Goal: Task Accomplishment & Management: Contribute content

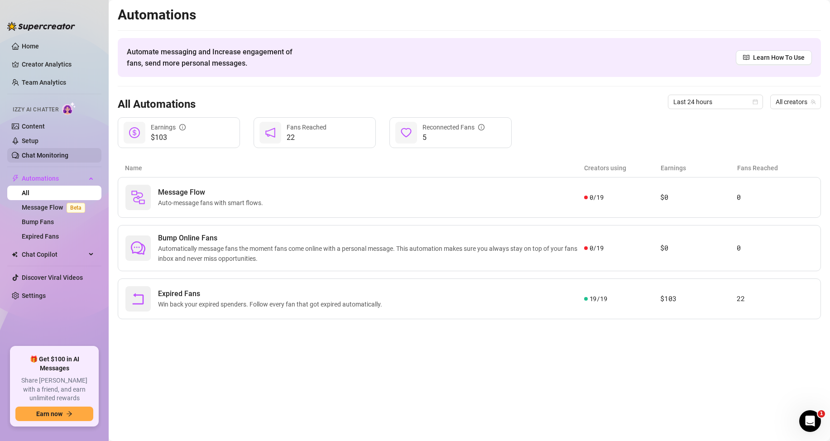
click at [60, 152] on link "Chat Monitoring" at bounding box center [45, 155] width 47 height 7
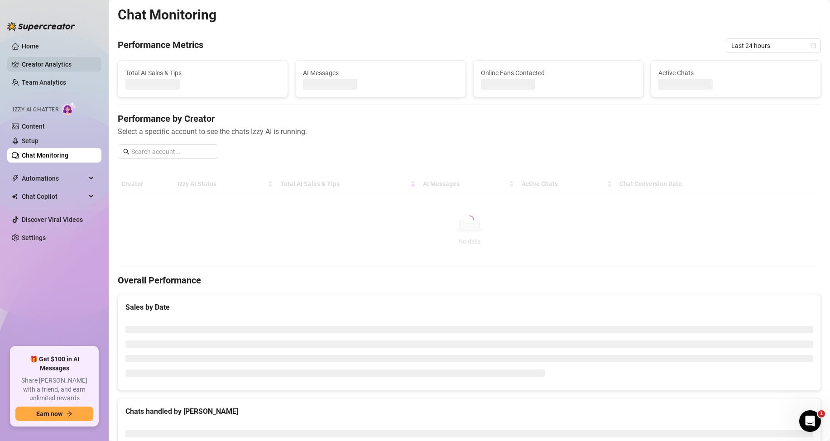
click at [40, 65] on link "Creator Analytics" at bounding box center [58, 64] width 72 height 14
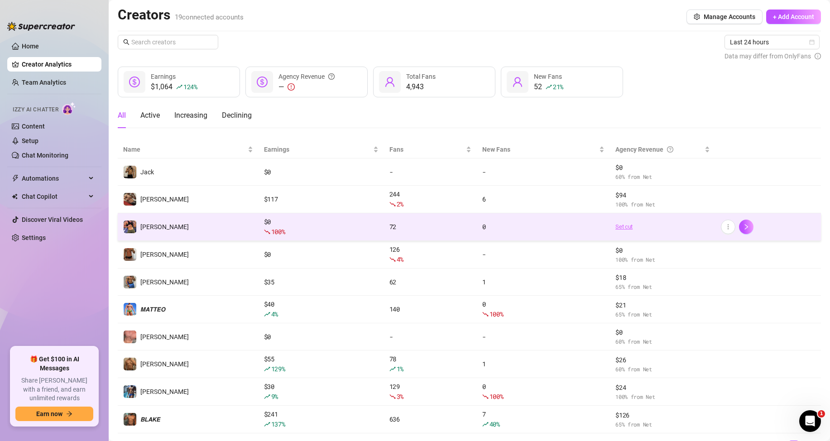
click at [617, 225] on link "Set cut" at bounding box center [662, 226] width 95 height 9
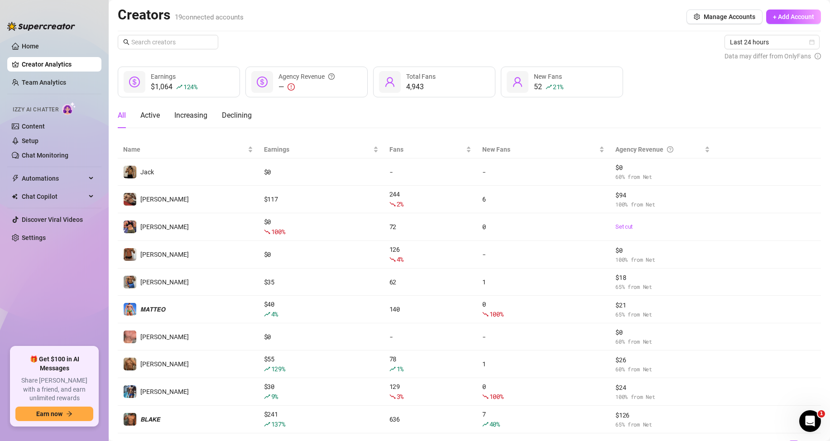
click at [538, 114] on div "All Active Increasing Declining" at bounding box center [469, 115] width 703 height 25
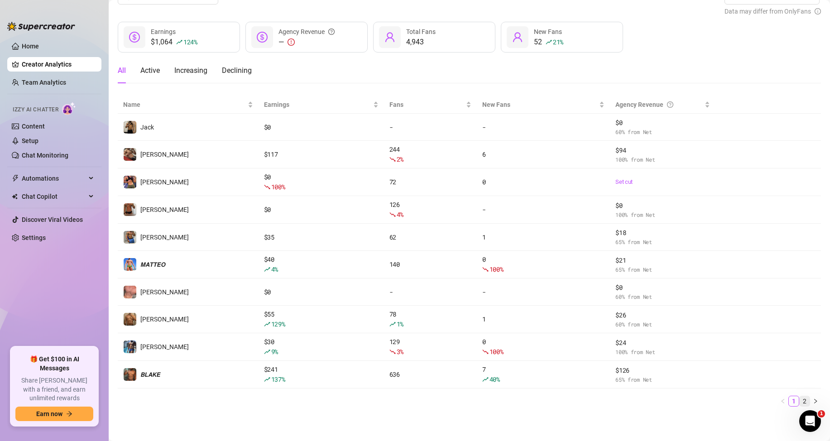
click at [800, 402] on link "2" at bounding box center [805, 401] width 10 height 10
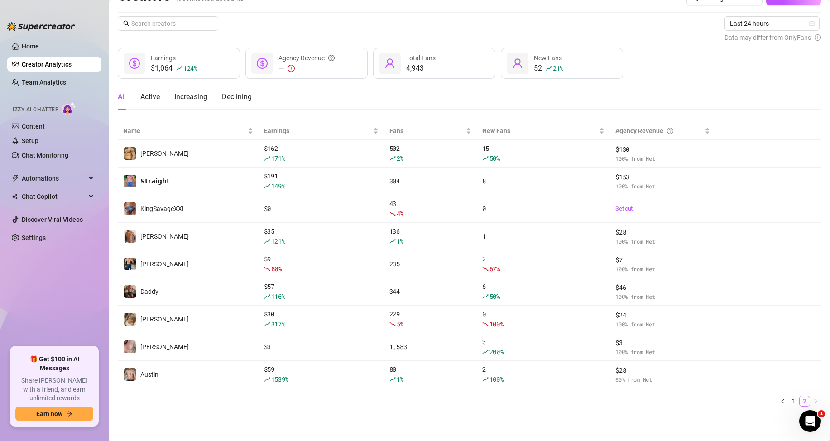
scroll to position [19, 0]
click at [790, 403] on link "1" at bounding box center [794, 401] width 10 height 10
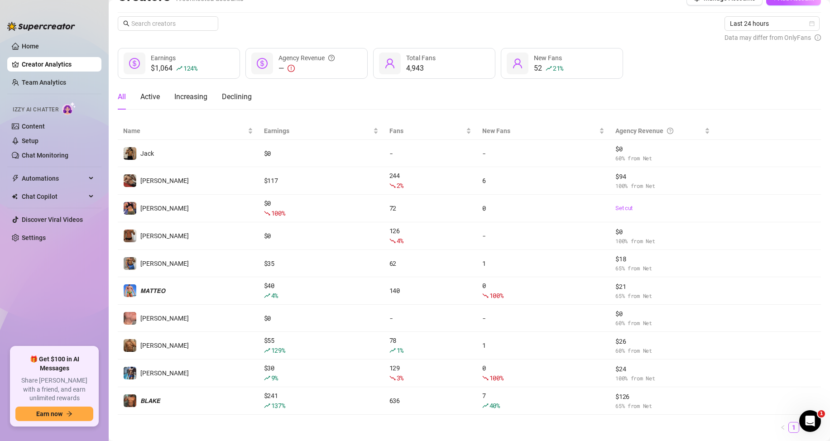
click at [554, 67] on span "21 %" at bounding box center [558, 68] width 10 height 9
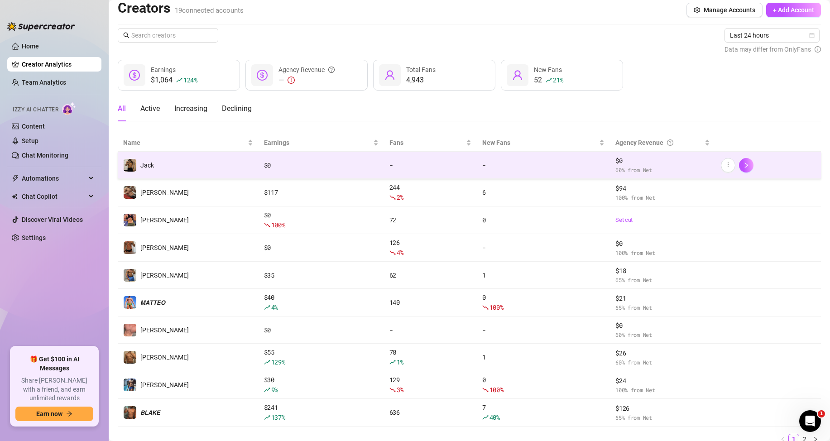
scroll to position [0, 0]
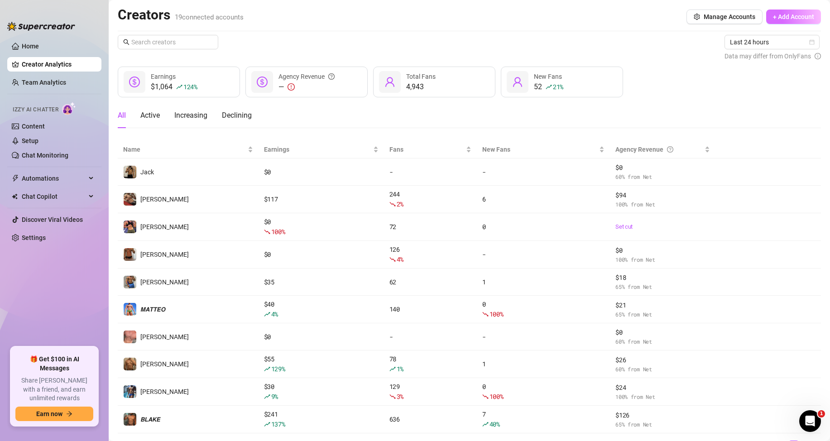
click at [794, 14] on span "+ Add Account" at bounding box center [793, 16] width 41 height 7
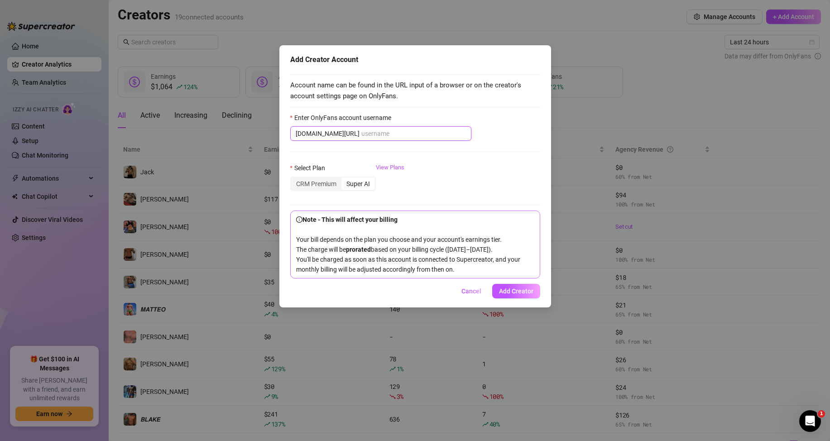
click at [363, 137] on input "Enter OnlyFans account username" at bounding box center [413, 134] width 105 height 10
paste input "angelo_straight"
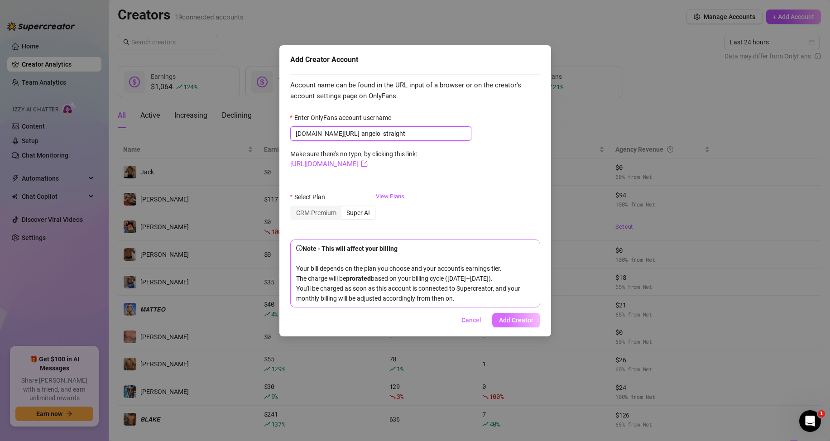
type input "angelo_straight"
click at [511, 324] on span "Add Creator" at bounding box center [516, 320] width 34 height 7
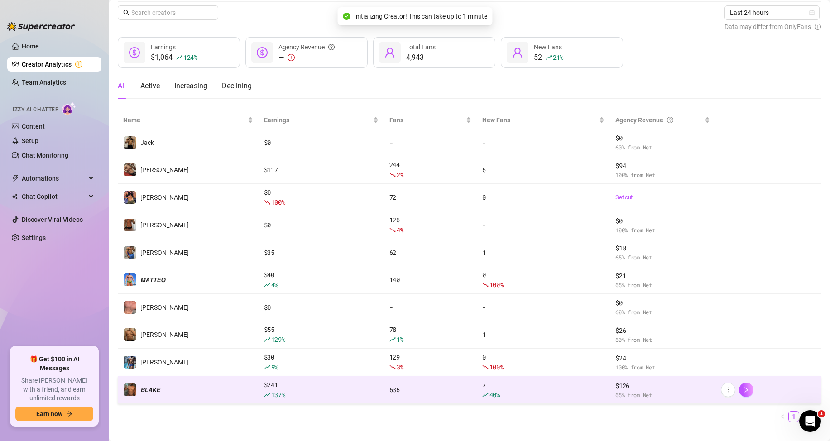
scroll to position [45, 0]
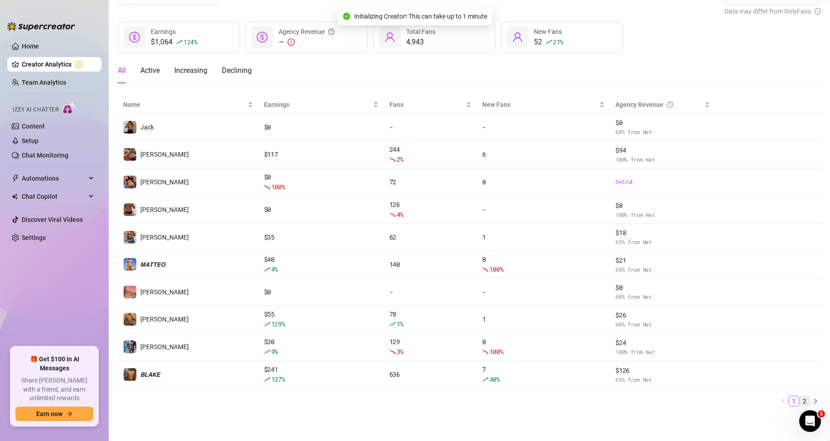
click at [800, 403] on link "2" at bounding box center [805, 401] width 10 height 10
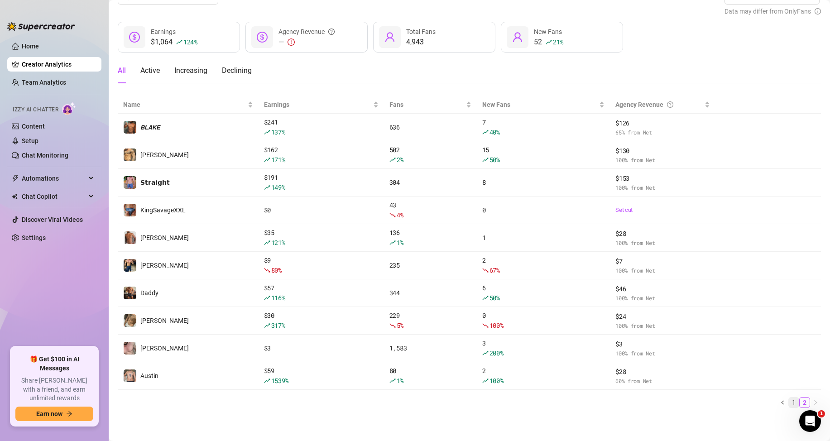
click at [789, 406] on link "1" at bounding box center [794, 403] width 10 height 10
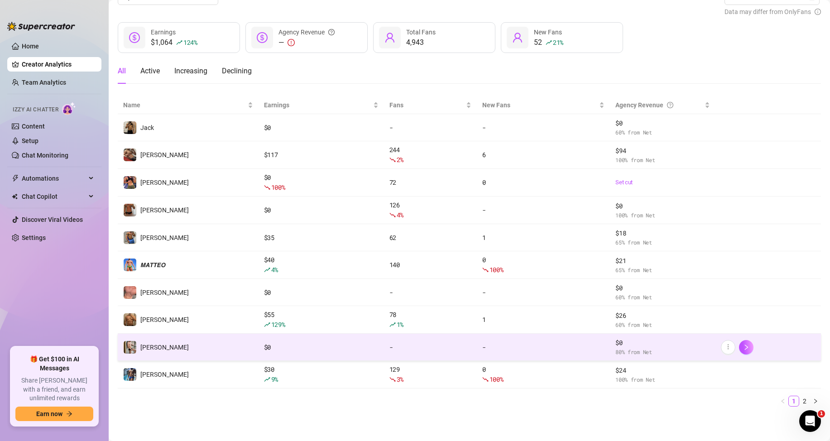
click at [282, 346] on div "$ 0" at bounding box center [321, 347] width 115 height 10
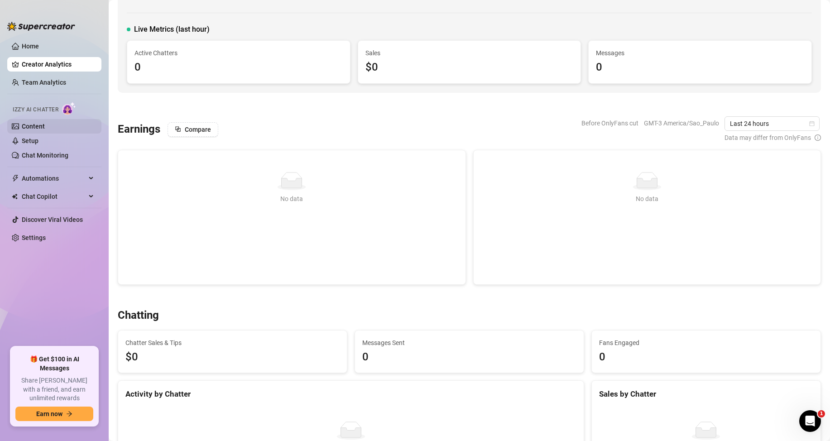
click at [45, 125] on link "Content" at bounding box center [33, 126] width 23 height 7
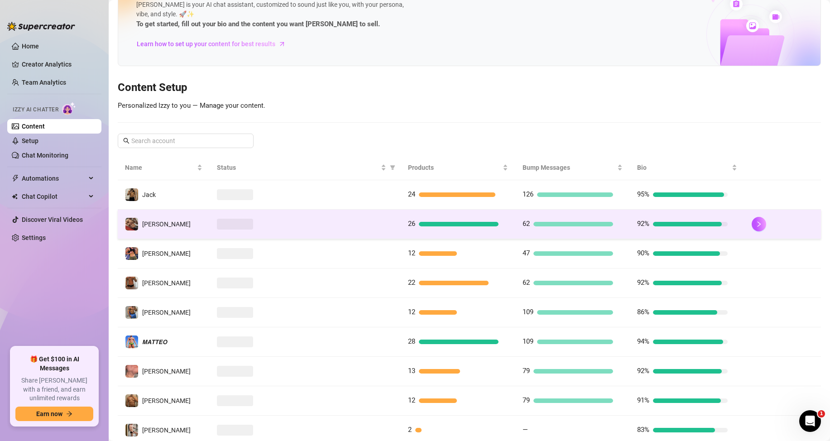
scroll to position [120, 0]
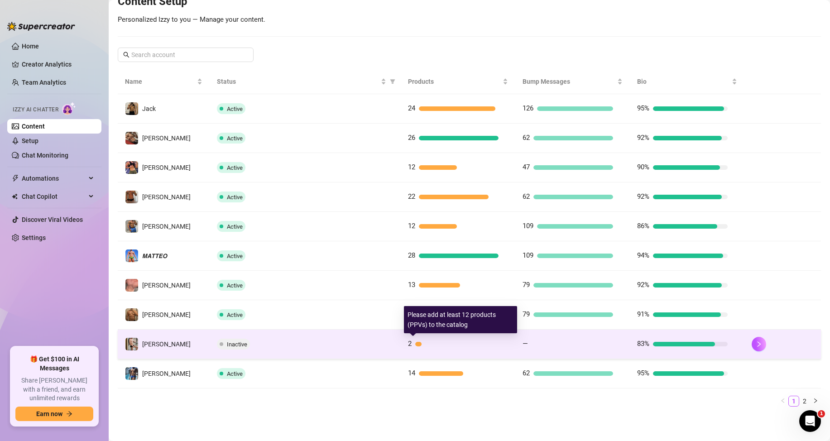
click at [408, 342] on div "2" at bounding box center [453, 344] width 91 height 11
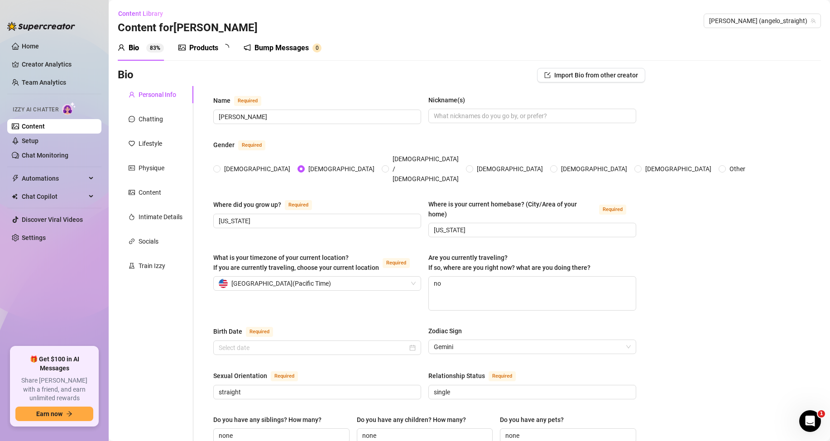
radio input "true"
type input "[DATE]"
click at [466, 117] on input "Nickname(s)" at bounding box center [531, 116] width 195 height 10
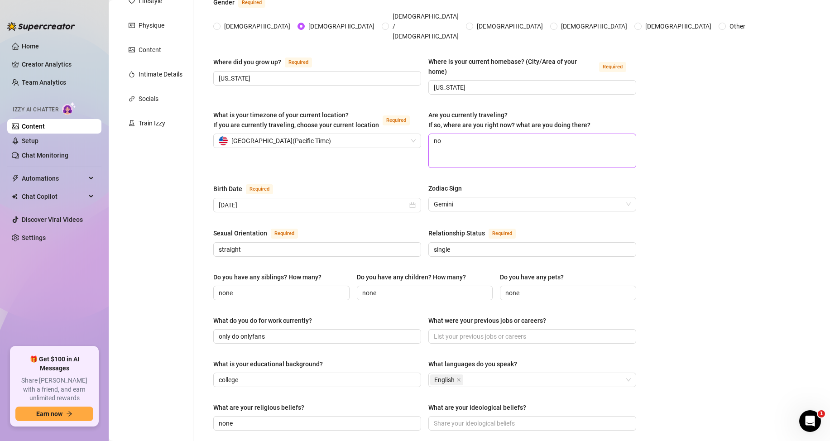
scroll to position [136, 0]
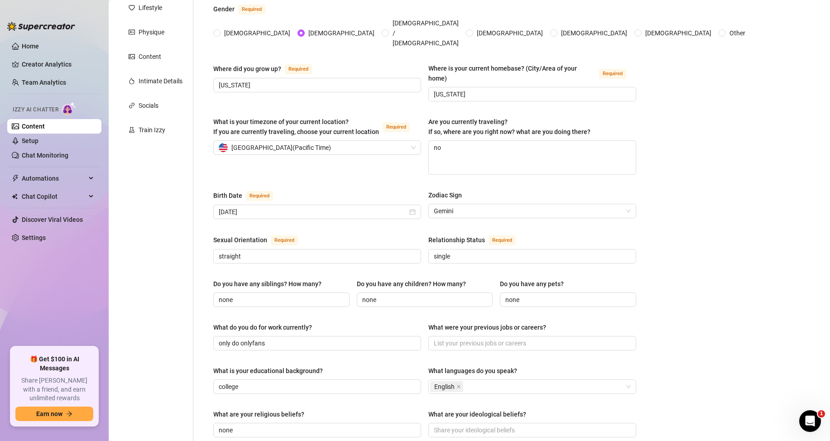
type input "[PERSON_NAME]"
drag, startPoint x: 421, startPoint y: 104, endPoint x: 602, endPoint y: 114, distance: 181.0
click at [602, 117] on div "What is your timezone of your current location? If you are currently traveling,…" at bounding box center [424, 150] width 423 height 66
click at [602, 117] on div "Are you currently traveling? If so, where are you right now? what are you doing…" at bounding box center [532, 129] width 208 height 24
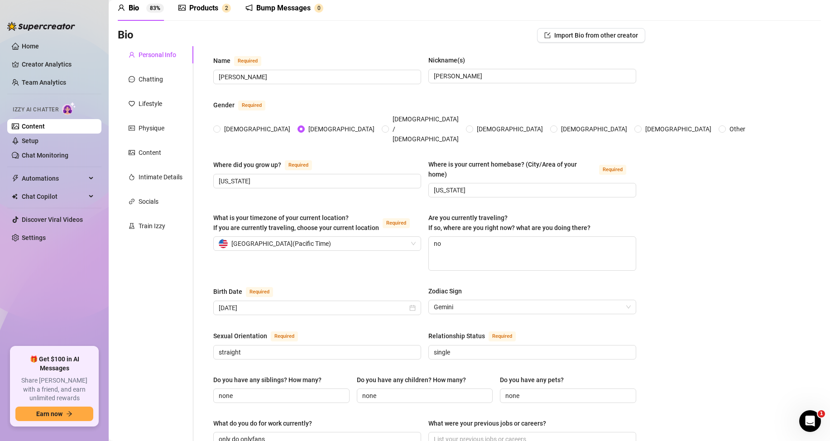
scroll to position [0, 0]
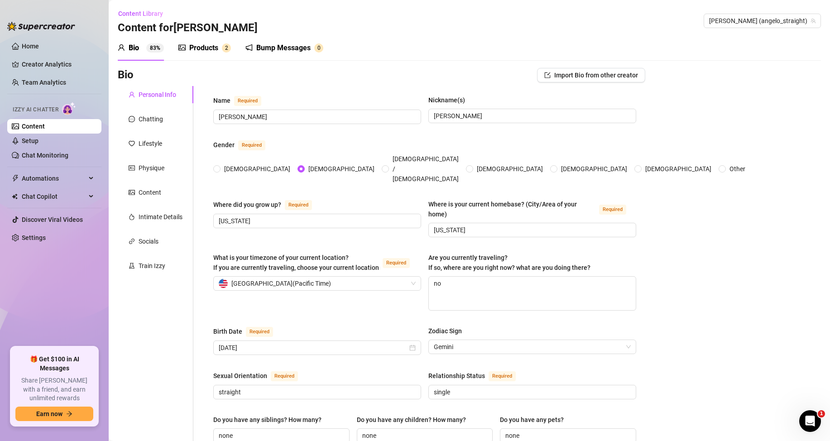
click at [225, 44] on span "2" at bounding box center [226, 47] width 3 height 9
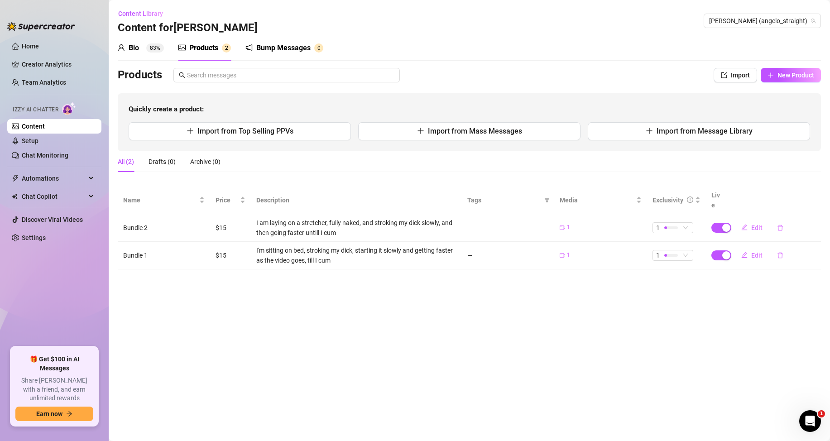
click at [543, 315] on main "Content Library Content for [PERSON_NAME] (angelo_straight) Bio 83% Products 2 …" at bounding box center [469, 220] width 721 height 441
click at [801, 74] on span "New Product" at bounding box center [796, 75] width 37 height 7
type textarea "Type your message here..."
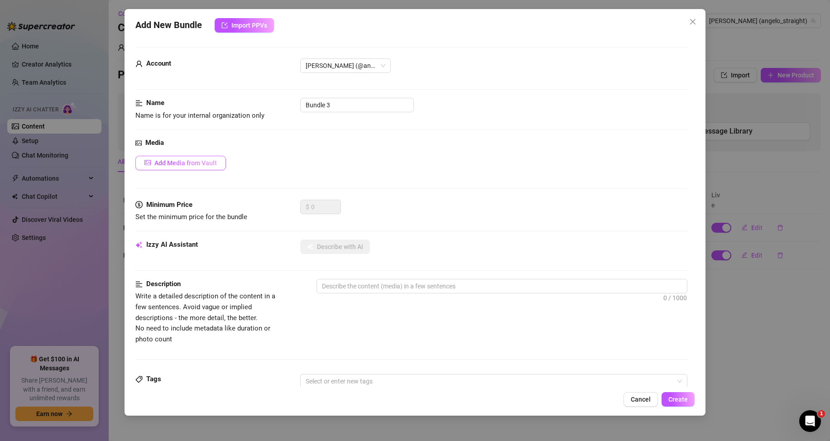
click at [200, 161] on span "Add Media from Vault" at bounding box center [185, 162] width 62 height 7
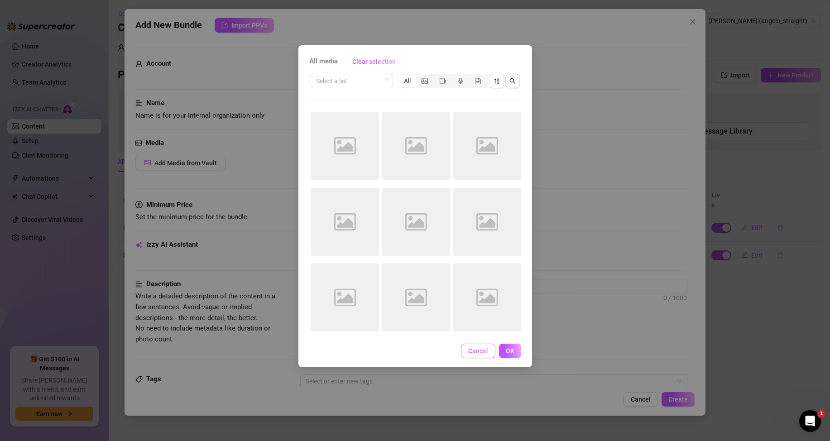
click at [471, 350] on span "Cancel" at bounding box center [478, 350] width 20 height 7
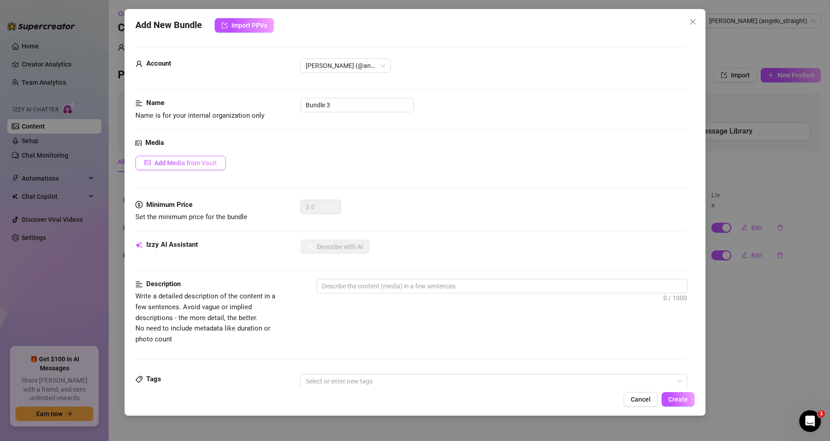
click at [193, 161] on span "Add Media from Vault" at bounding box center [185, 162] width 62 height 7
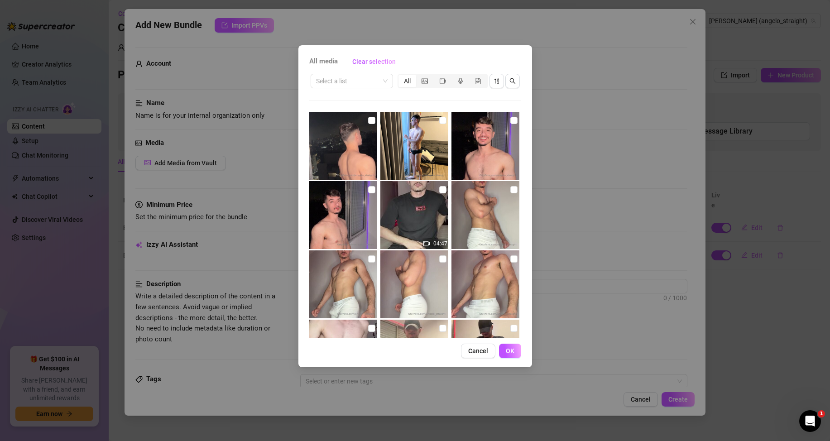
click at [434, 190] on img at bounding box center [414, 215] width 68 height 68
checkbox input "true"
click at [515, 352] on button "OK" at bounding box center [510, 351] width 22 height 14
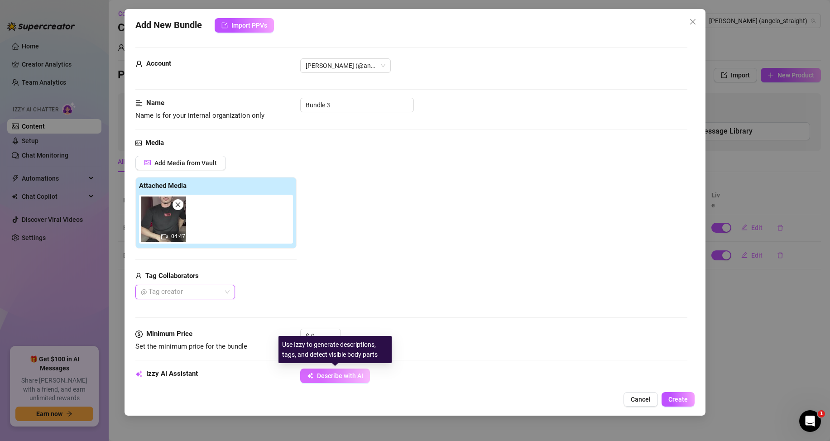
click at [325, 376] on span "Describe with AI" at bounding box center [340, 375] width 46 height 7
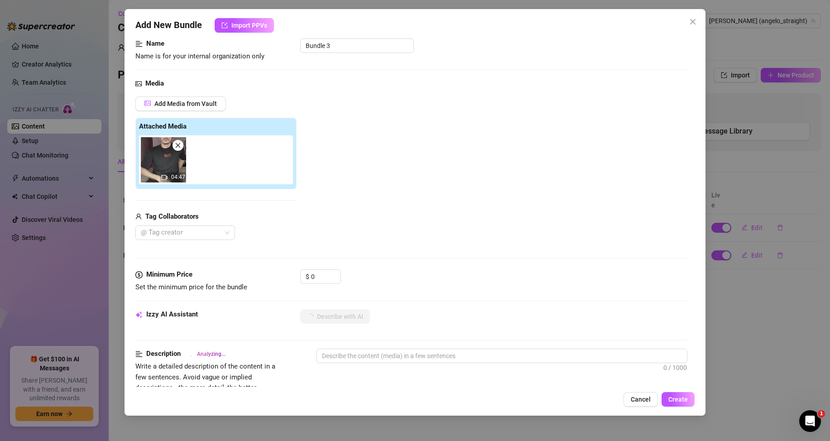
scroll to position [136, 0]
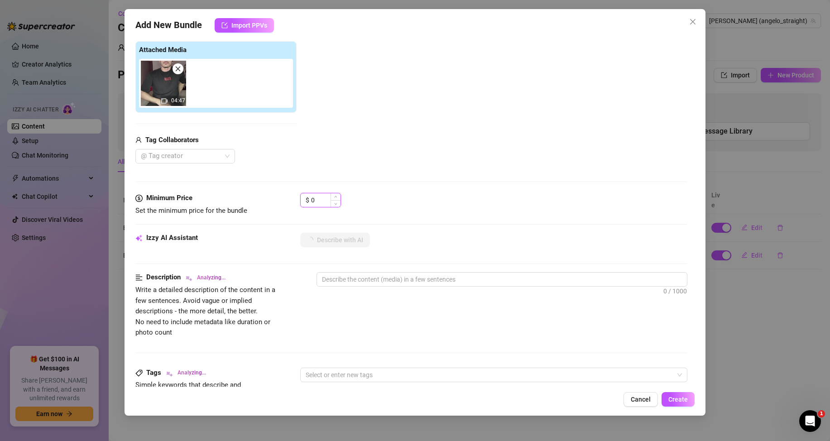
click at [320, 200] on input "0" at bounding box center [325, 200] width 29 height 14
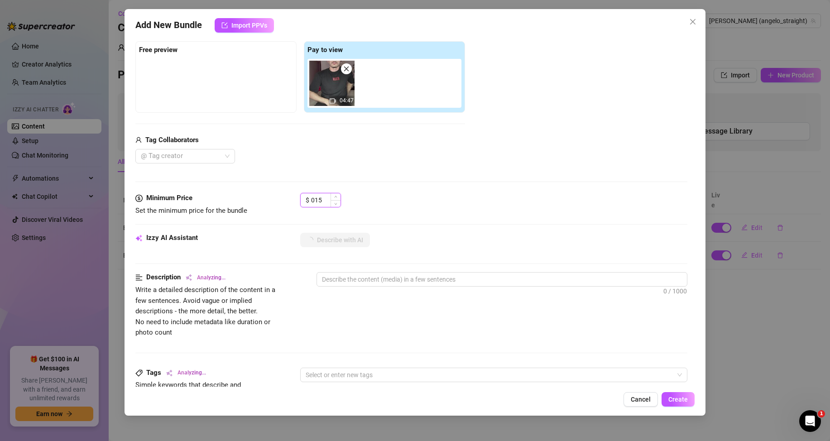
type input "15"
type textarea "[PERSON_NAME]"
type textarea "[PERSON_NAME] starts"
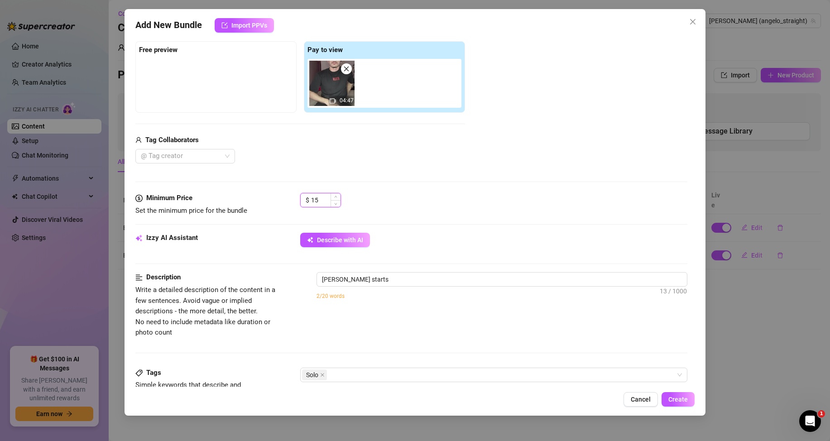
type textarea "[PERSON_NAME] starts flexing"
type textarea "[PERSON_NAME] starts flexing shirtless"
type textarea "[PERSON_NAME] starts flexing shirtless in"
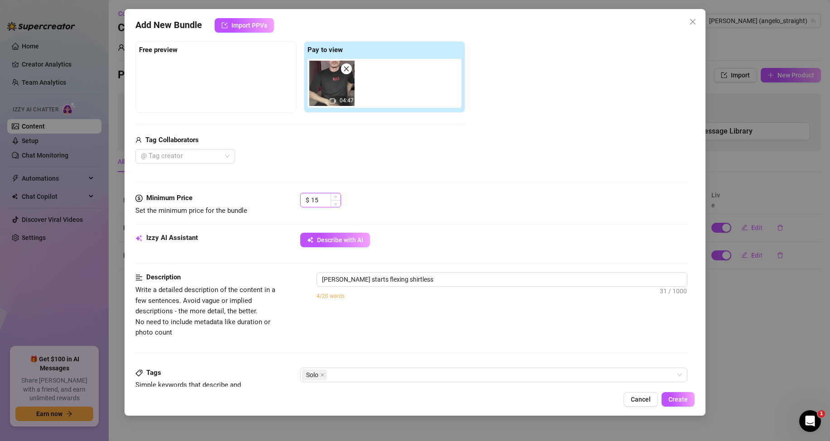
type textarea "[PERSON_NAME] starts flexing shirtless in"
type textarea "[PERSON_NAME] starts flexing shirtless in black"
type textarea "[PERSON_NAME] starts flexing shirtless in black shorts,"
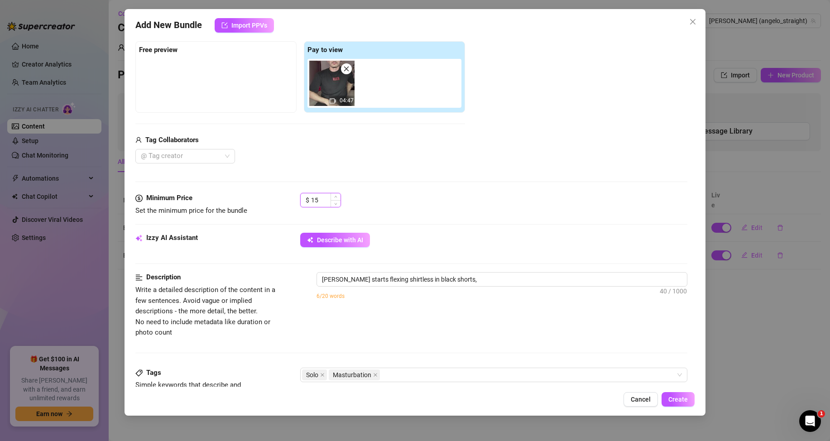
type textarea "[PERSON_NAME] starts flexing shirtless in black shorts, then"
type textarea "[PERSON_NAME] starts flexing shirtless in black shorts, then strips"
type textarea "[PERSON_NAME] starts flexing shirtless in black shorts, then strips down"
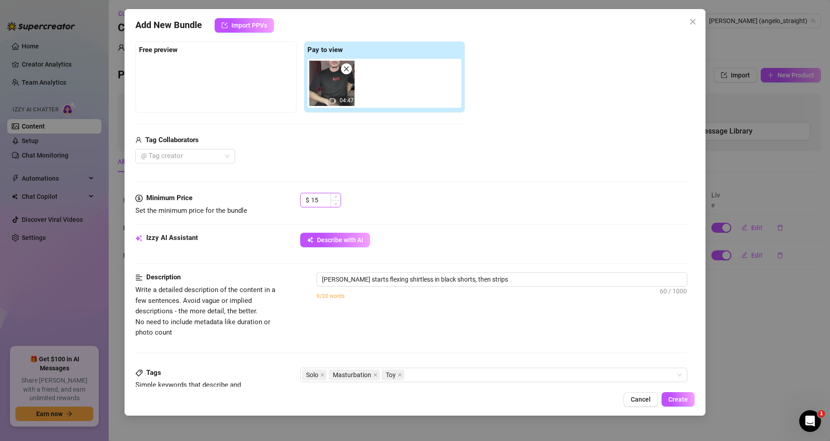
type textarea "[PERSON_NAME] starts flexing shirtless in black shorts, then strips down"
type textarea "[PERSON_NAME] starts flexing shirtless in black shorts, then strips down to"
type textarea "[PERSON_NAME] starts flexing shirtless in black shorts, then strips down to tig…"
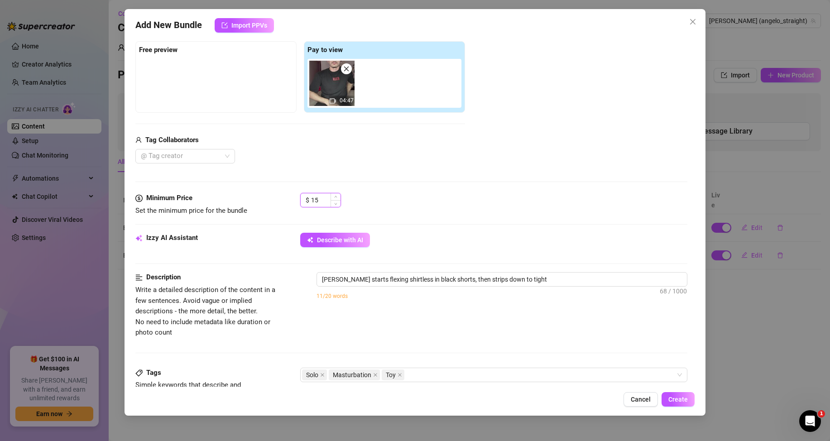
type textarea "[PERSON_NAME] starts flexing shirtless in black shorts, then strips down to tig…"
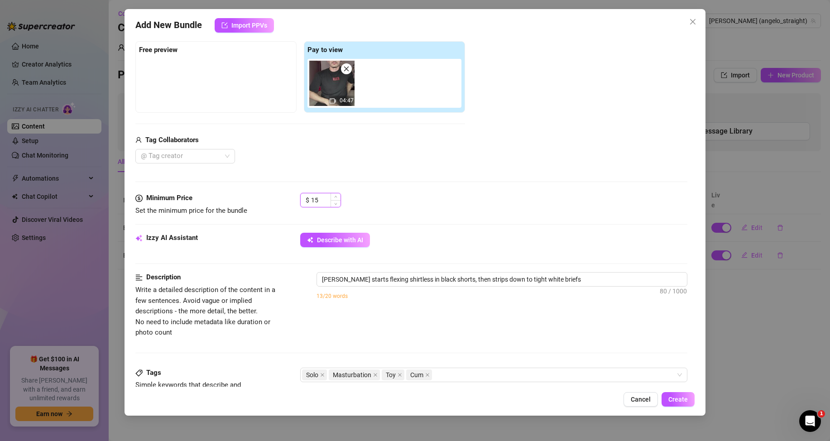
type textarea "[PERSON_NAME] starts flexing shirtless in black shorts, then strips down to tig…"
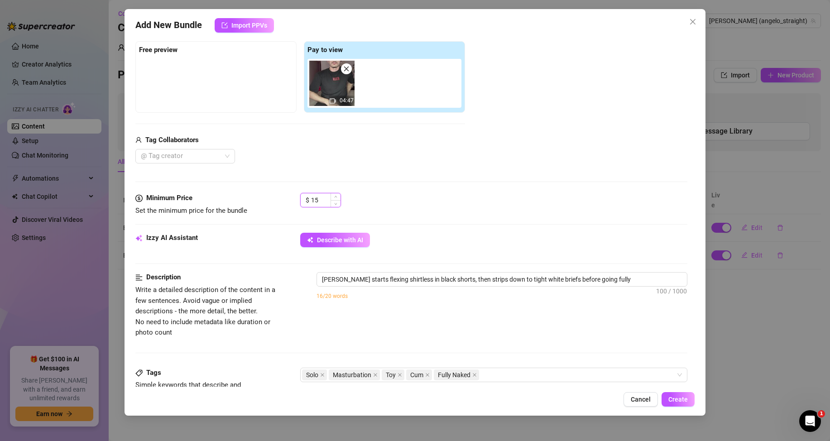
type textarea "[PERSON_NAME] starts flexing shirtless in black shorts, then strips down to tig…"
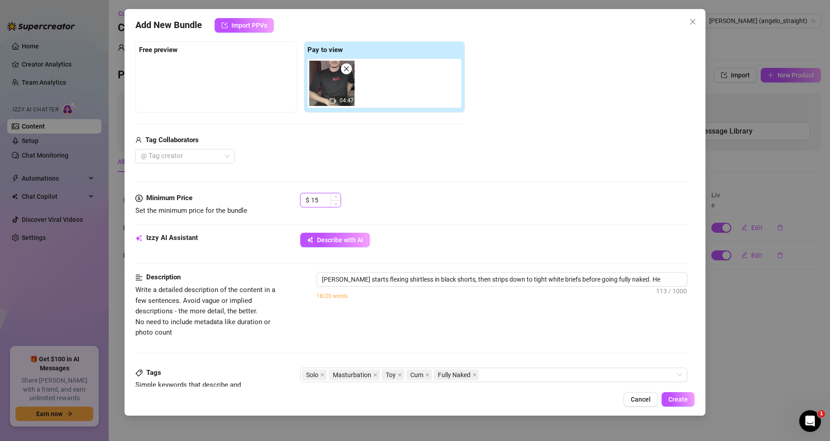
type textarea "[PERSON_NAME] starts flexing shirtless in black shorts, then strips down to tig…"
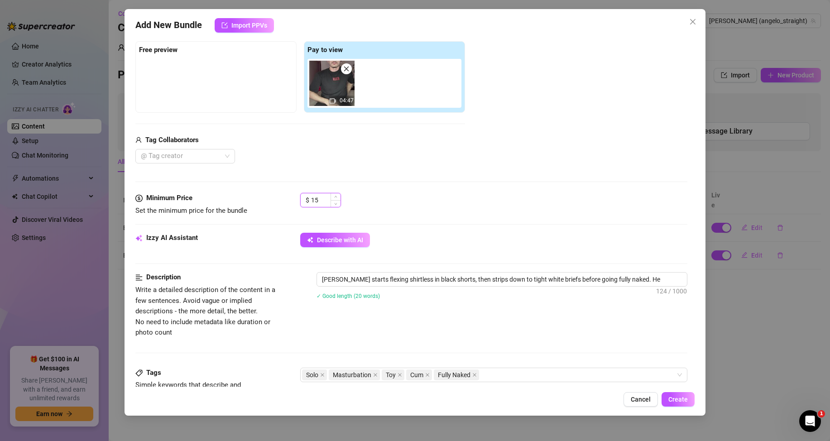
type textarea "[PERSON_NAME] starts flexing shirtless in black shorts, then strips down to tig…"
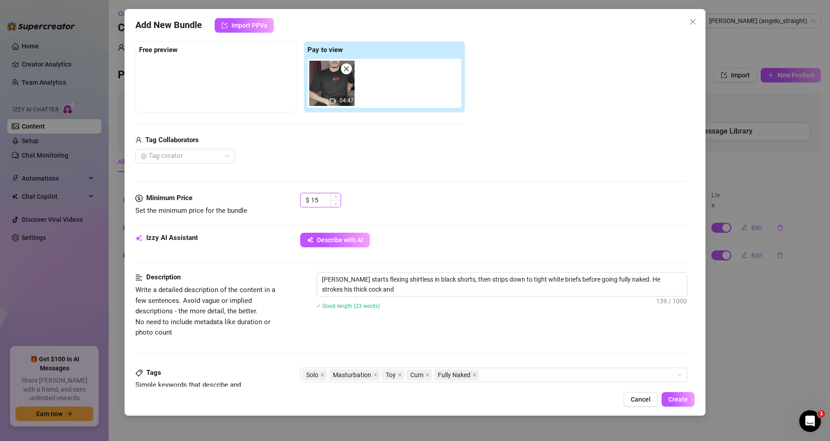
type textarea "[PERSON_NAME] starts flexing shirtless in black shorts, then strips down to tig…"
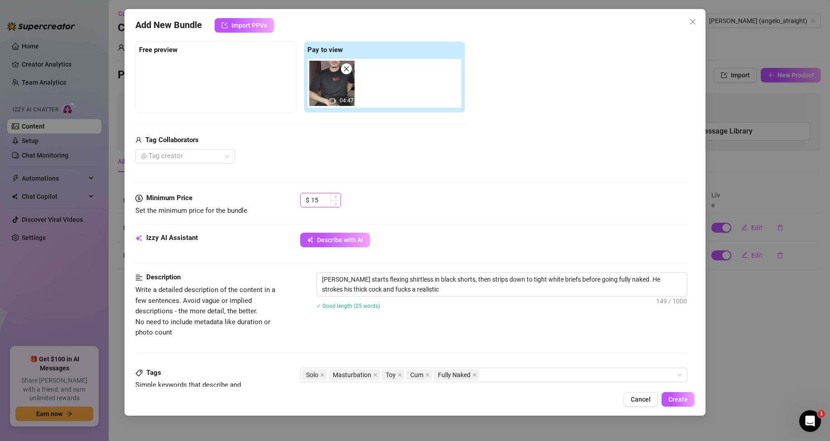
type textarea "[PERSON_NAME] starts flexing shirtless in black shorts, then strips down to tig…"
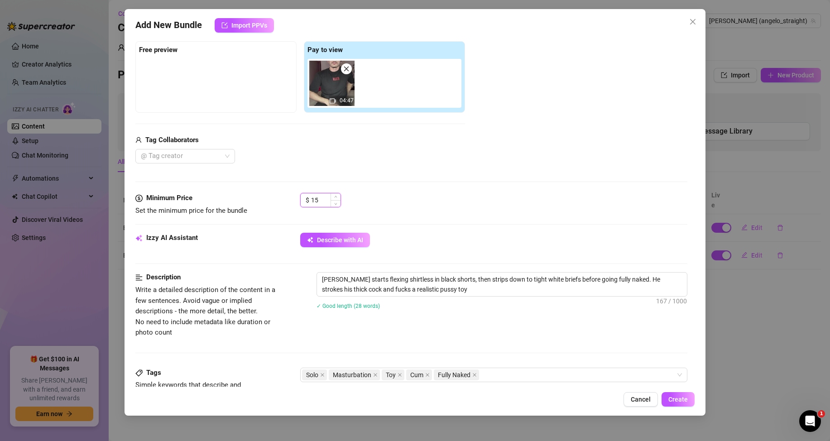
type textarea "[PERSON_NAME] starts flexing shirtless in black shorts, then strips down to tig…"
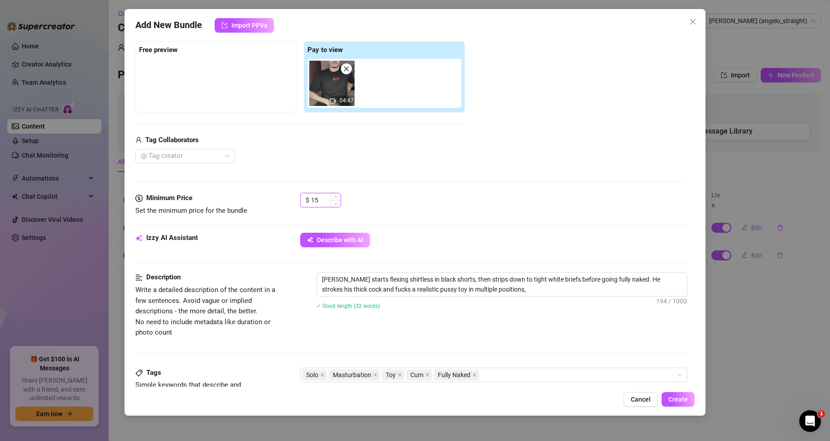
type textarea "[PERSON_NAME] starts flexing shirtless in black shorts, then strips down to tig…"
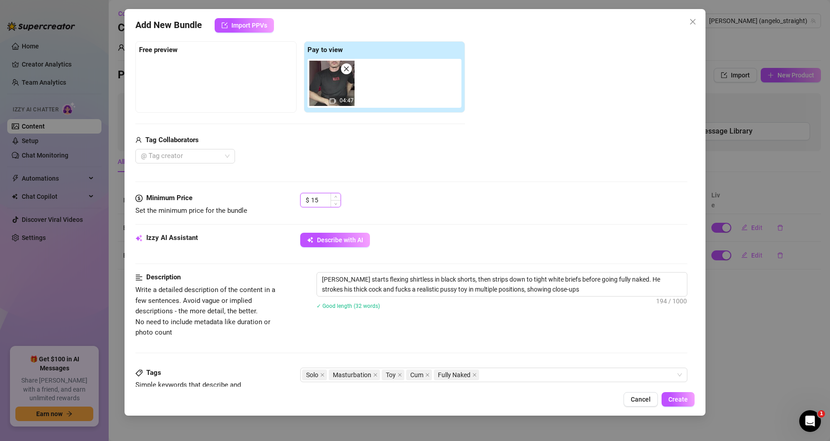
type textarea "[PERSON_NAME] starts flexing shirtless in black shorts, then strips down to tig…"
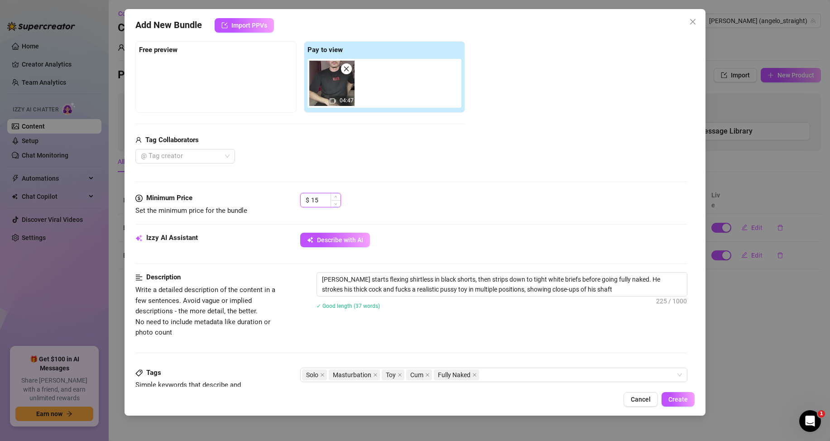
type textarea "[PERSON_NAME] starts flexing shirtless in black shorts, then strips down to tig…"
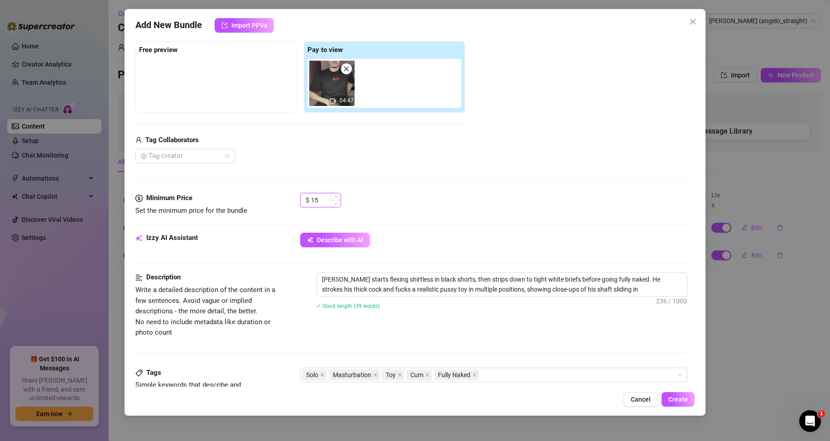
type textarea "[PERSON_NAME] starts flexing shirtless in black shorts, then strips down to tig…"
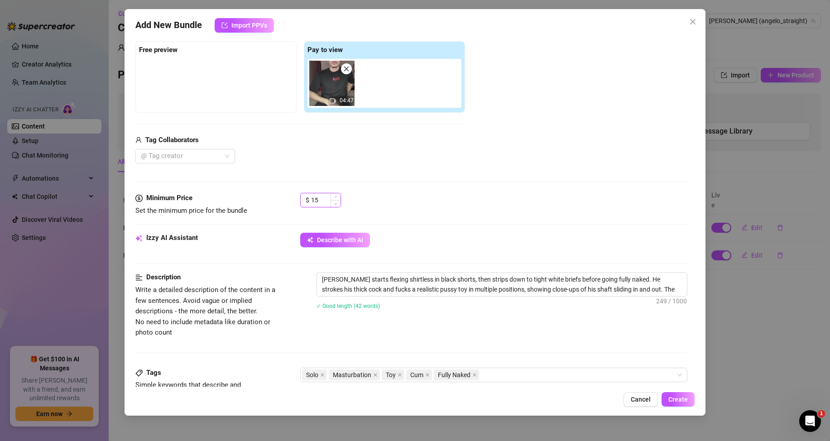
type textarea "[PERSON_NAME] starts flexing shirtless in black shorts, then strips down to tig…"
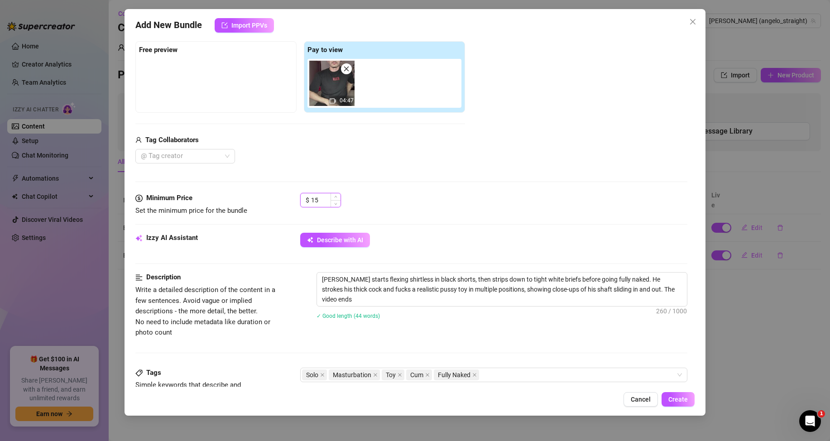
type textarea "[PERSON_NAME] starts flexing shirtless in black shorts, then strips down to tig…"
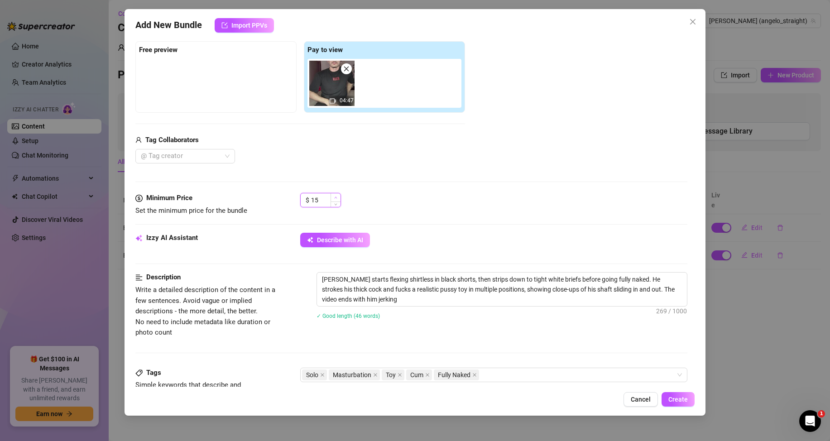
type textarea "[PERSON_NAME] starts flexing shirtless in black shorts, then strips down to tig…"
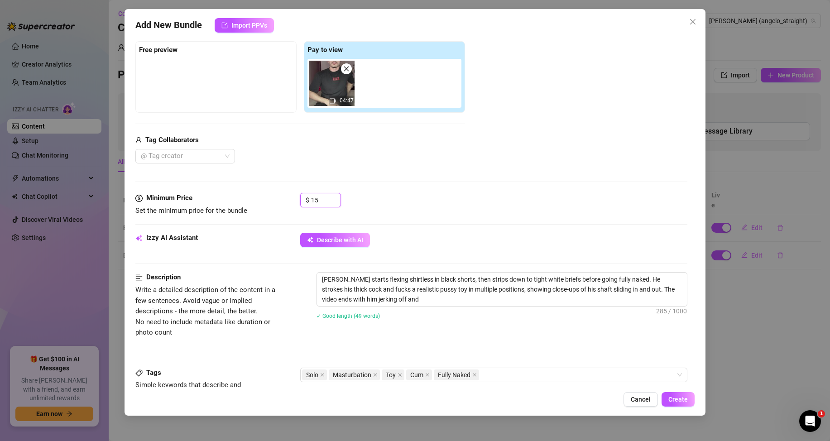
type textarea "[PERSON_NAME] starts flexing shirtless in black shorts, then strips down to tig…"
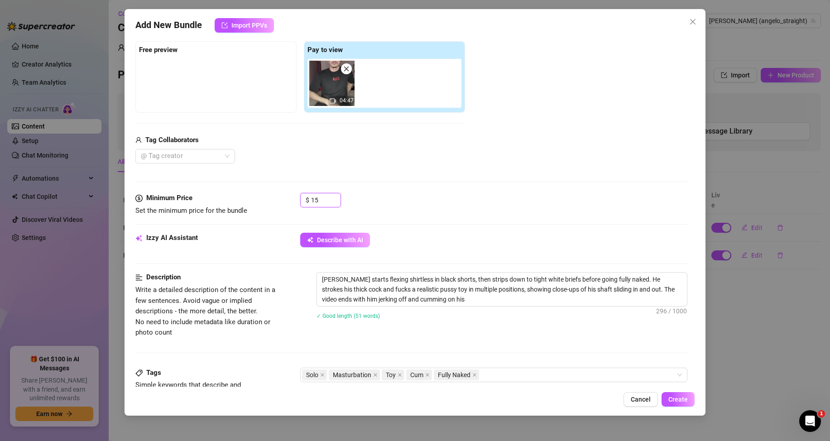
type textarea "[PERSON_NAME] starts flexing shirtless in black shorts, then strips down to tig…"
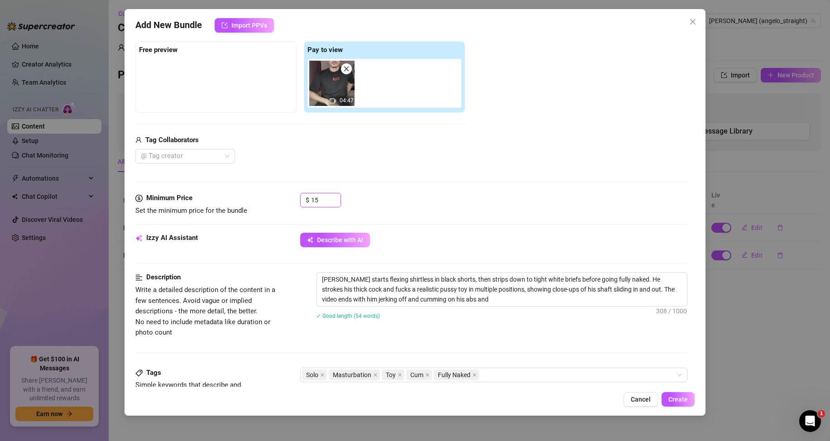
type textarea "[PERSON_NAME] starts flexing shirtless in black shorts, then strips down to tig…"
click at [680, 400] on span "Create" at bounding box center [677, 399] width 19 height 7
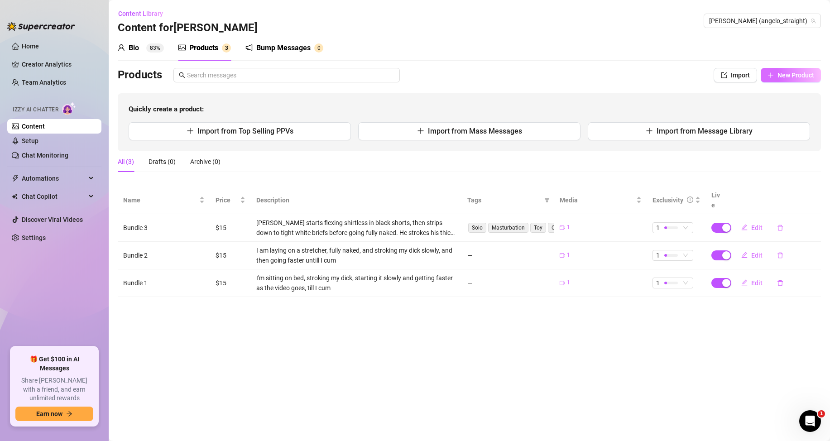
click at [802, 80] on button "New Product" at bounding box center [791, 75] width 60 height 14
type textarea "Type your message here..."
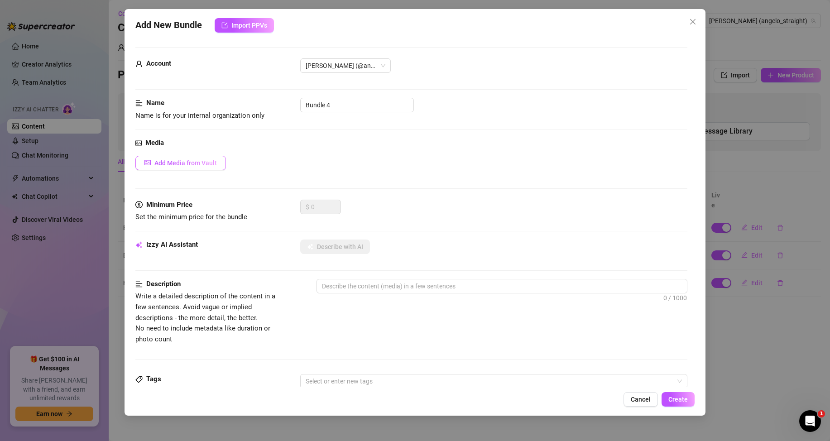
click at [206, 159] on span "Add Media from Vault" at bounding box center [185, 162] width 62 height 7
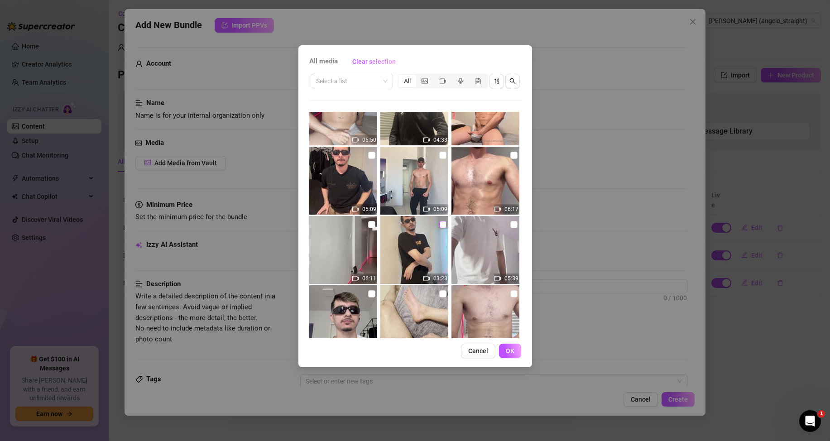
scroll to position [226, 0]
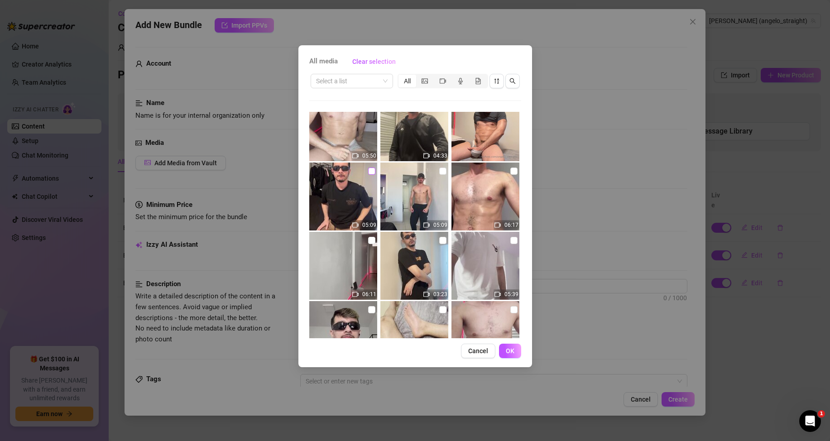
click at [369, 167] on label at bounding box center [371, 171] width 7 height 10
click at [369, 168] on input "checkbox" at bounding box center [371, 171] width 7 height 7
checkbox input "true"
click at [506, 352] on span "OK" at bounding box center [510, 350] width 9 height 7
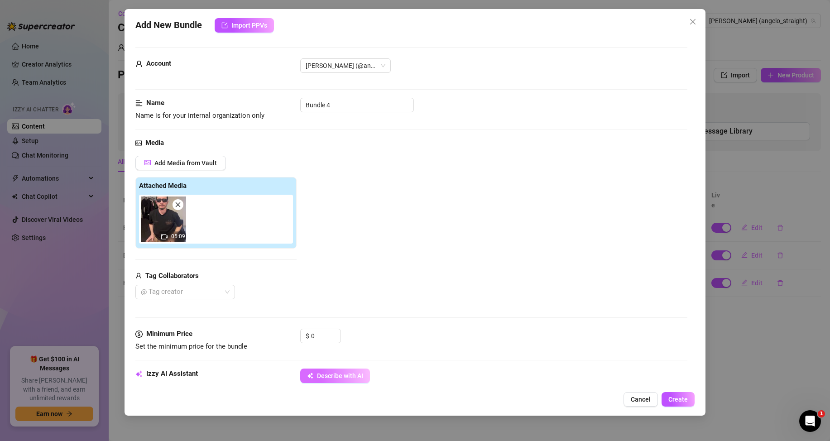
click at [330, 372] on span "Describe with AI" at bounding box center [340, 375] width 46 height 7
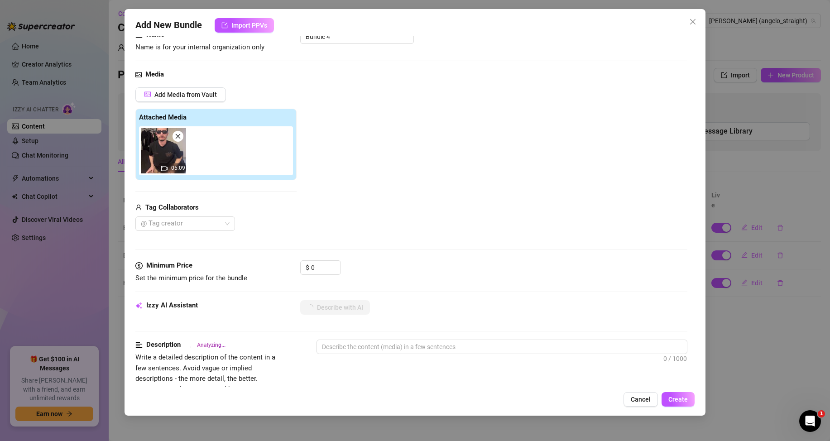
scroll to position [136, 0]
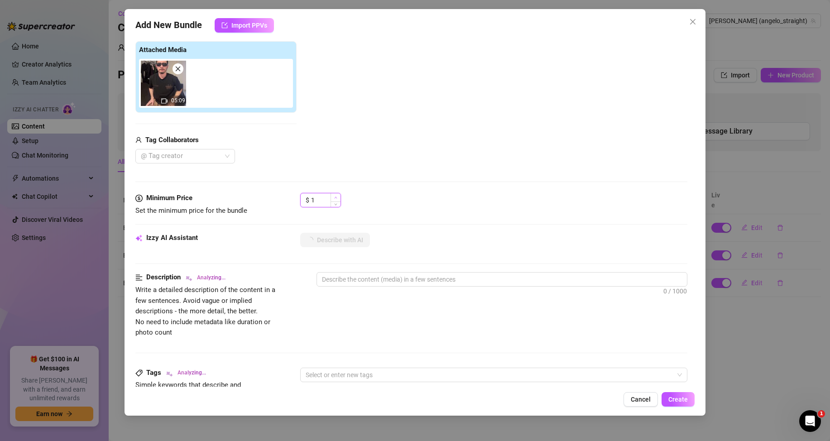
click at [333, 197] on span "Increase Value" at bounding box center [336, 197] width 10 height 8
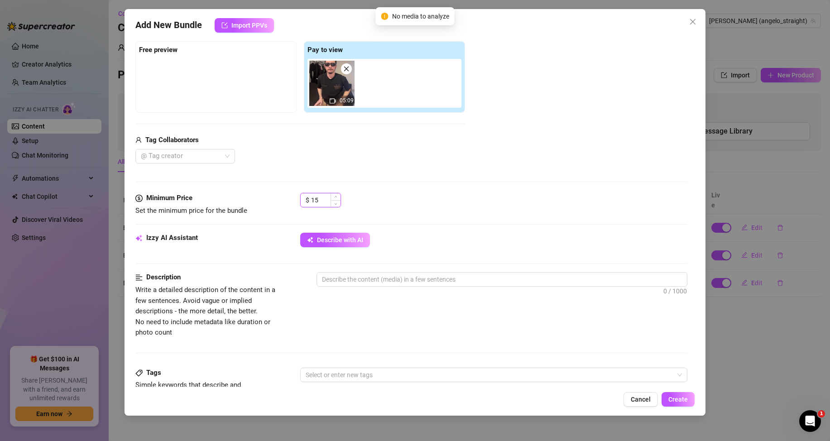
type input "15"
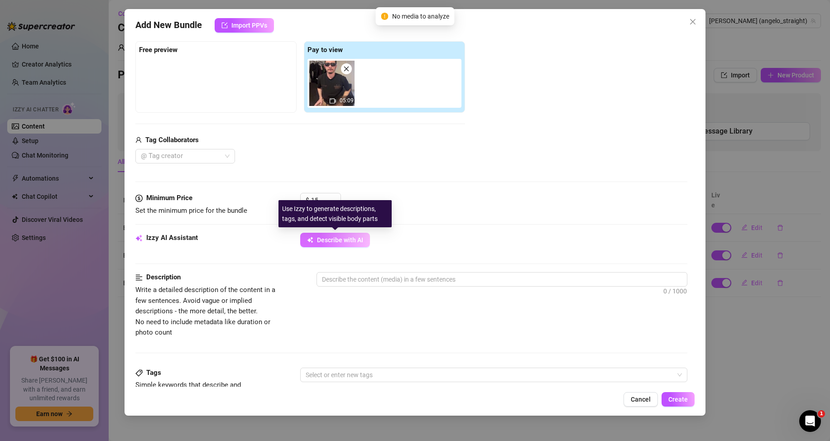
click at [336, 234] on button "Describe with AI" at bounding box center [335, 240] width 70 height 14
click at [343, 243] on span "Describe with AI" at bounding box center [340, 239] width 46 height 7
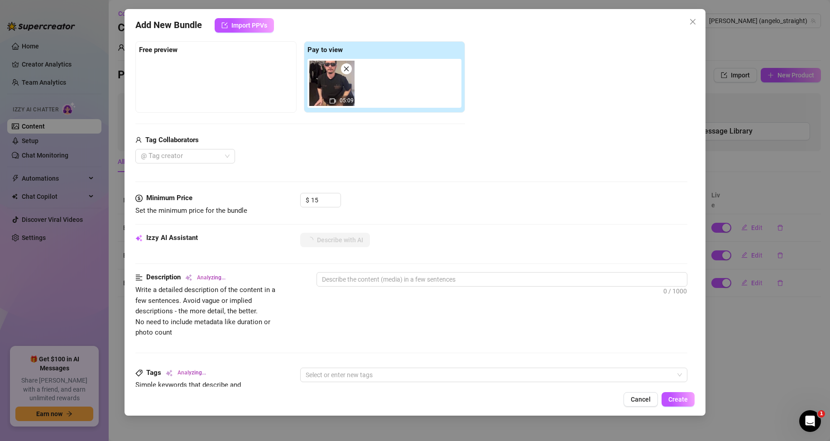
type textarea "[PERSON_NAME]"
type textarea "[PERSON_NAME] starts"
type textarea "[PERSON_NAME] starts in"
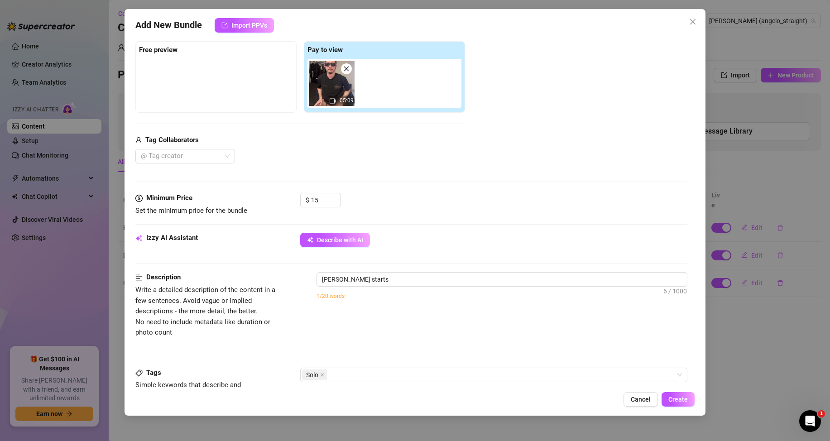
type textarea "[PERSON_NAME] starts in"
type textarea "[PERSON_NAME] starts in tight"
type textarea "[PERSON_NAME] starts in tight boxer"
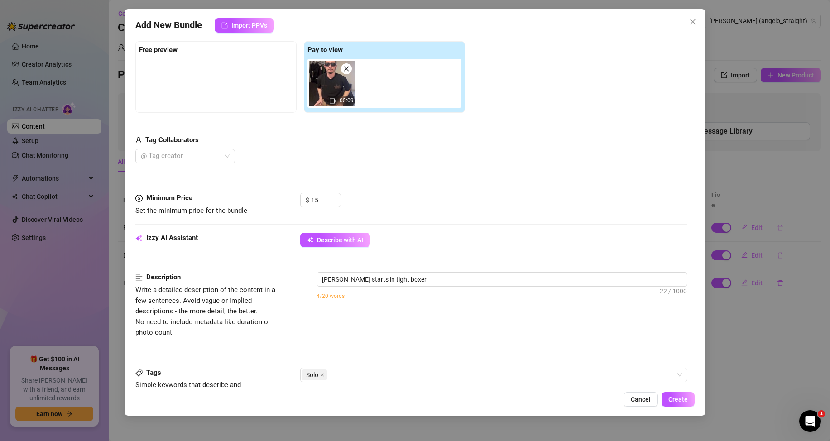
type textarea "[PERSON_NAME] starts in tight boxer briefs,"
type textarea "[PERSON_NAME] starts in tight boxer briefs, showing"
type textarea "[PERSON_NAME] starts in tight boxer briefs, showing off"
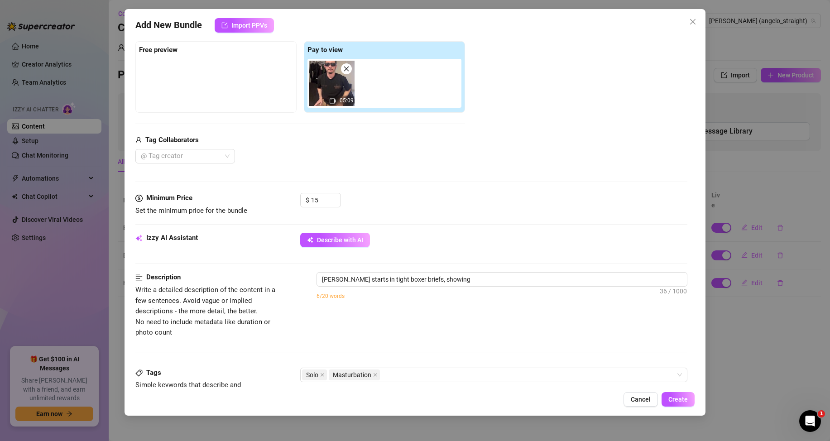
type textarea "[PERSON_NAME] starts in tight boxer briefs, showing off"
type textarea "[PERSON_NAME] starts in tight boxer briefs, showing off his"
type textarea "[PERSON_NAME] starts in tight boxer briefs, showing off his toned"
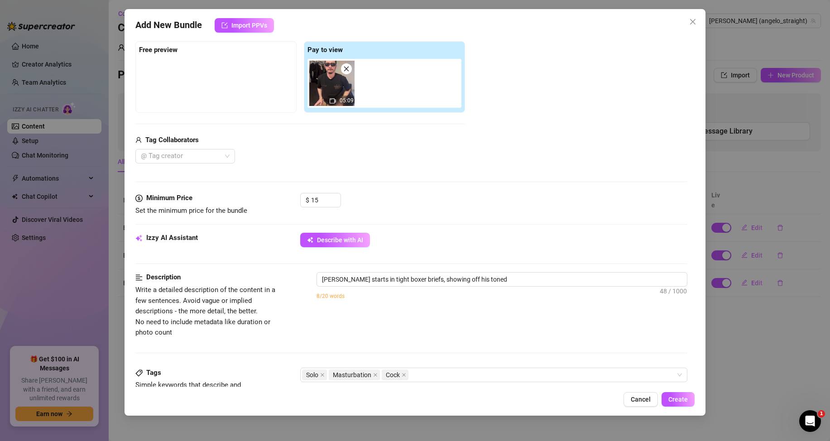
type textarea "[PERSON_NAME] starts in tight boxer briefs, showing off his toned chest"
type textarea "[PERSON_NAME] starts in tight boxer briefs, showing off his toned chest and"
type textarea "[PERSON_NAME] starts in tight boxer briefs, showing off his toned chest and abs"
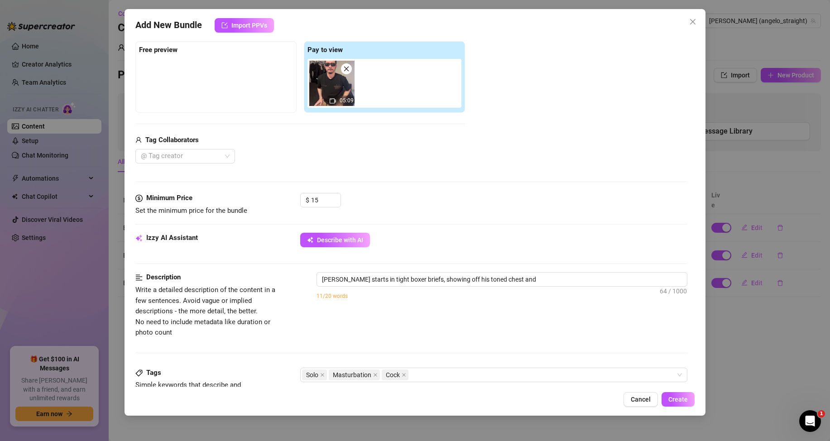
type textarea "[PERSON_NAME] starts in tight boxer briefs, showing off his toned chest and abs"
type textarea "[PERSON_NAME] starts in tight boxer briefs, showing off his toned chest and abs…"
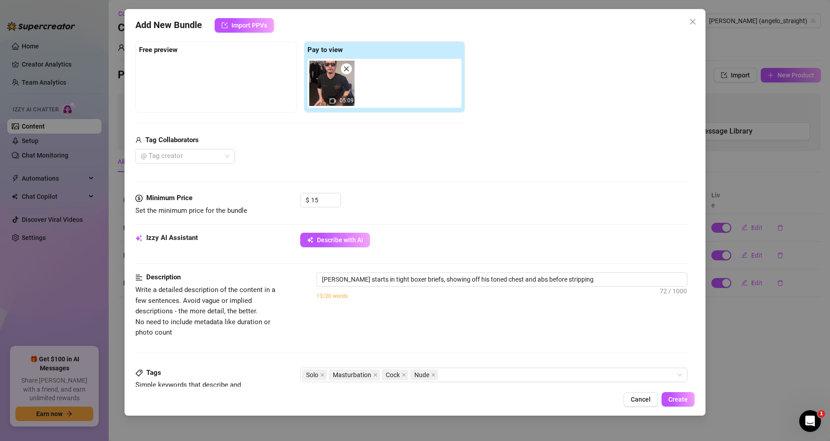
type textarea "[PERSON_NAME] starts in tight boxer briefs, showing off his toned chest and abs…"
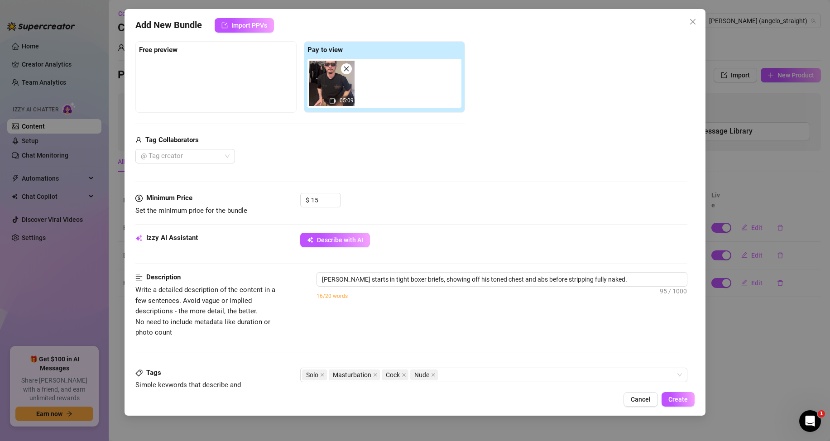
type textarea "[PERSON_NAME] starts in tight boxer briefs, showing off his toned chest and abs…"
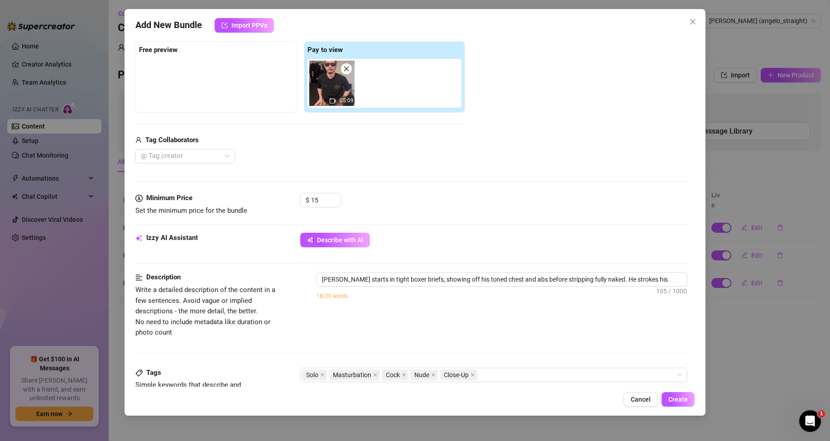
type textarea "[PERSON_NAME] starts in tight boxer briefs, showing off his toned chest and abs…"
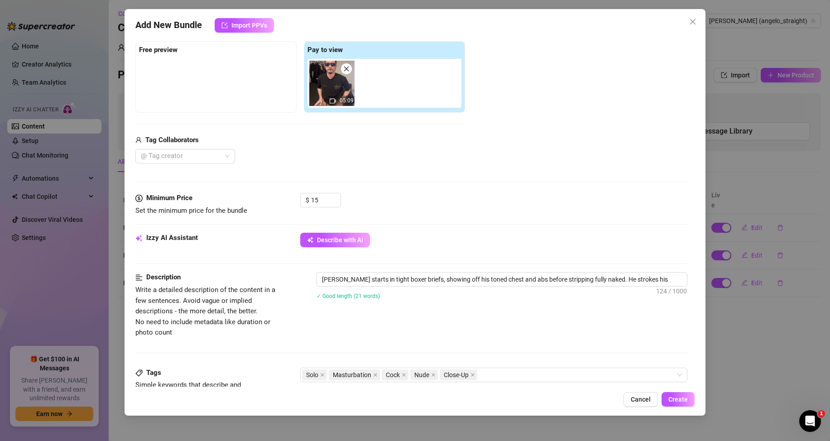
type textarea "[PERSON_NAME] starts in tight boxer briefs, showing off his toned chest and abs…"
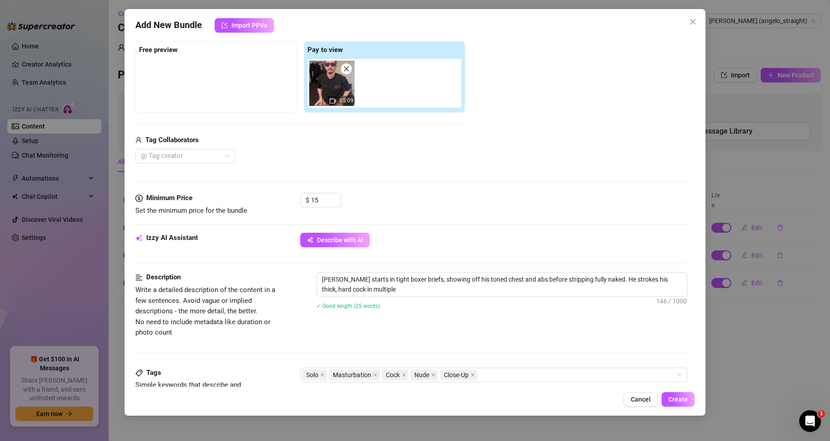
type textarea "[PERSON_NAME] starts in tight boxer briefs, showing off his toned chest and abs…"
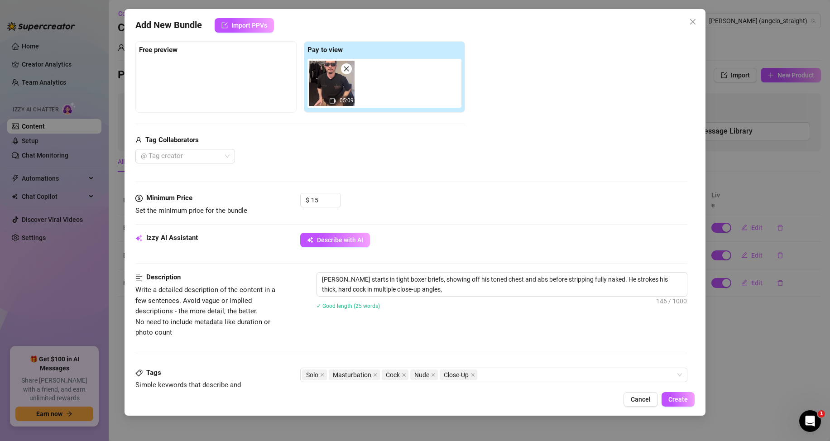
type textarea "[PERSON_NAME] starts in tight boxer briefs, showing off his toned chest and abs…"
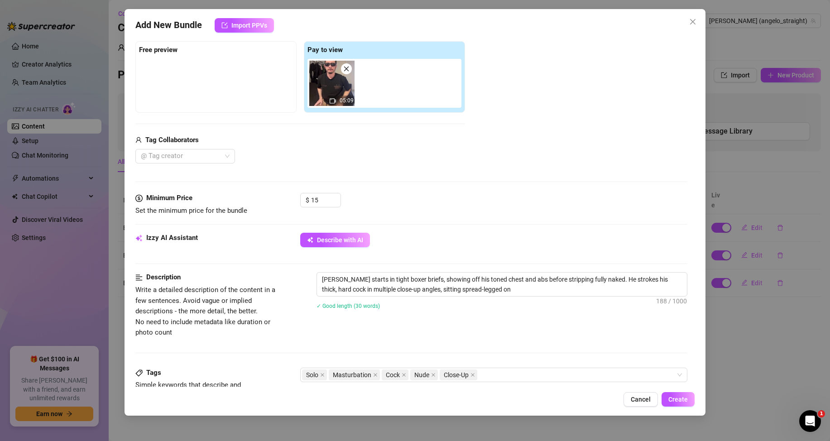
type textarea "[PERSON_NAME] starts in tight boxer briefs, showing off his toned chest and abs…"
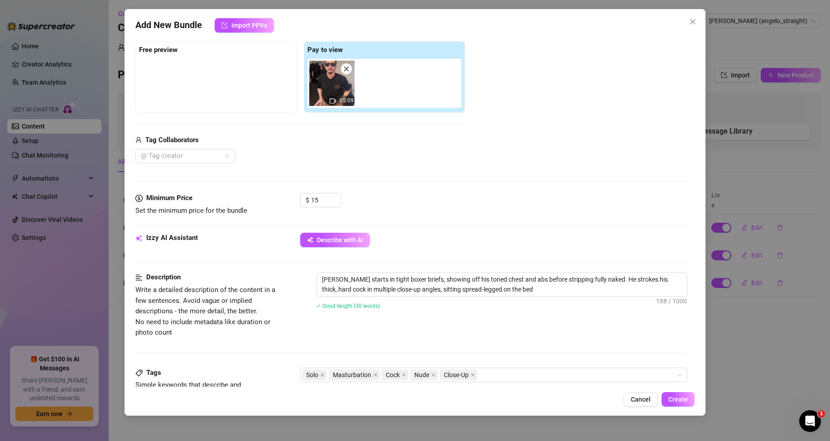
type textarea "[PERSON_NAME] starts in tight boxer briefs, showing off his toned chest and abs…"
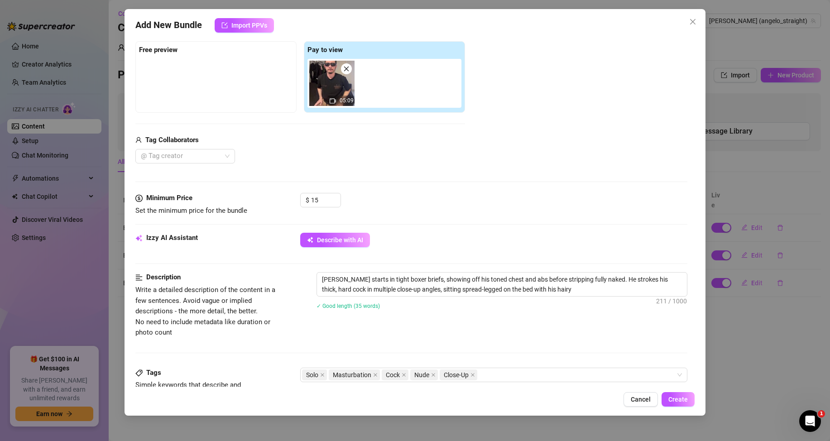
type textarea "[PERSON_NAME] starts in tight boxer briefs, showing off his toned chest and abs…"
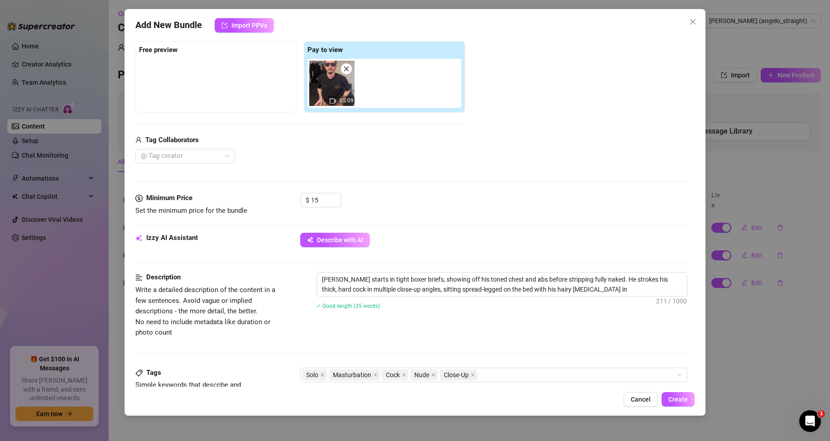
type textarea "[PERSON_NAME] starts in tight boxer briefs, showing off his toned chest and abs…"
click at [687, 401] on span "Create" at bounding box center [677, 399] width 19 height 7
